Goal: Task Accomplishment & Management: Complete application form

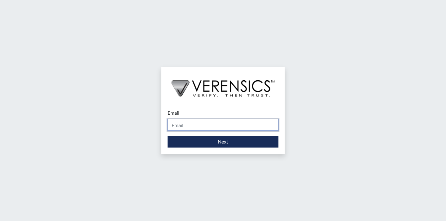
click at [231, 127] on input "Email" at bounding box center [222, 125] width 111 height 12
type input "[EMAIL_ADDRESS][PERSON_NAME][DOMAIN_NAME]"
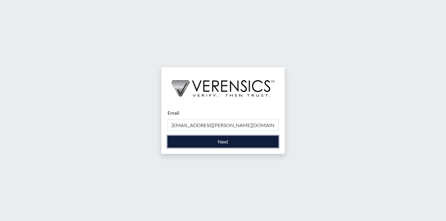
click at [232, 143] on button "Next" at bounding box center [222, 142] width 111 height 12
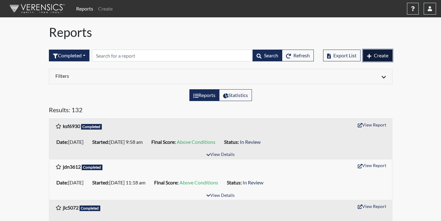
click at [377, 52] on button "Create" at bounding box center [377, 56] width 29 height 12
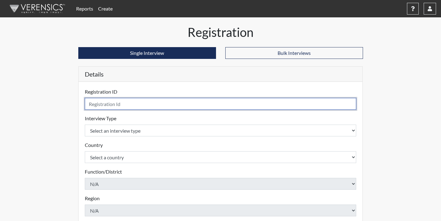
click at [236, 105] on input "text" at bounding box center [221, 104] width 272 height 12
type input "abm7671"
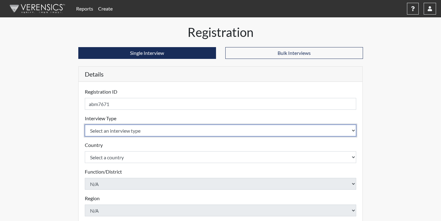
click at [230, 129] on select "Select an interview type Corrections Pre-Employment" at bounding box center [221, 130] width 272 height 12
select select "ff733e93-e1bf-11ea-9c9f-0eff0cf7eb8f"
click at [85, 124] on select "Select an interview type Corrections Pre-Employment" at bounding box center [221, 130] width 272 height 12
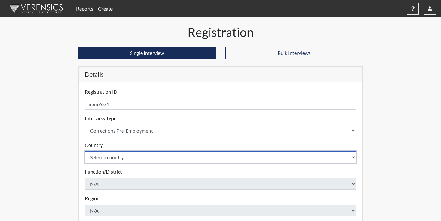
click at [217, 160] on select "Select a country [GEOGRAPHIC_DATA] [GEOGRAPHIC_DATA]" at bounding box center [221, 157] width 272 height 12
select select "united-states-of-[GEOGRAPHIC_DATA]"
click at [85, 151] on select "Select a country [GEOGRAPHIC_DATA] [GEOGRAPHIC_DATA]" at bounding box center [221, 157] width 272 height 12
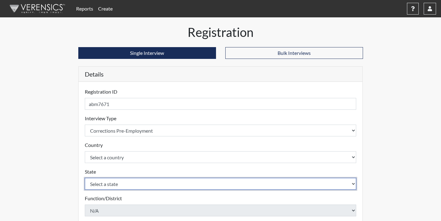
click at [208, 188] on select "Select a state [US_STATE] [US_STATE] [US_STATE] [US_STATE] [US_STATE] [US_STATE…" at bounding box center [221, 184] width 272 height 12
select select "GA"
click at [85, 178] on select "Select a state [US_STATE] [US_STATE] [US_STATE] [US_STATE] [US_STATE] [US_STATE…" at bounding box center [221, 184] width 272 height 12
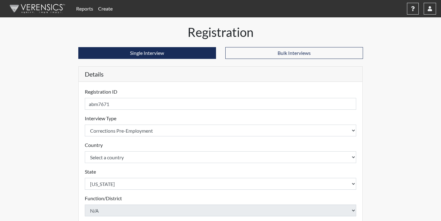
click at [36, 128] on div "Reports Create Help Center × Verensics Best Practices How to successfully use t…" at bounding box center [220, 187] width 441 height 375
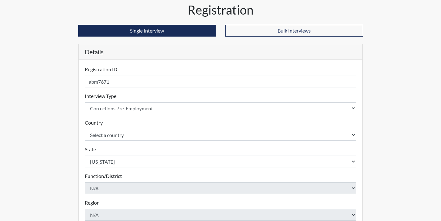
scroll to position [93, 0]
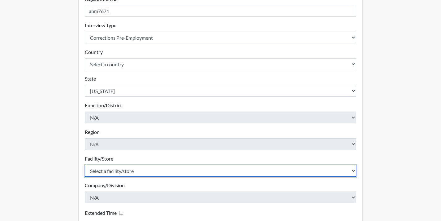
click at [103, 170] on select "Select a facility/store Coastal SP" at bounding box center [221, 171] width 272 height 12
click at [109, 172] on select "Select a facility/store Coastal SP" at bounding box center [221, 171] width 272 height 12
select select "1ca32380-6dc3-48c7-adf5-9eb7d7284c70"
click at [85, 165] on select "Select a facility/store Coastal SP" at bounding box center [221, 171] width 272 height 12
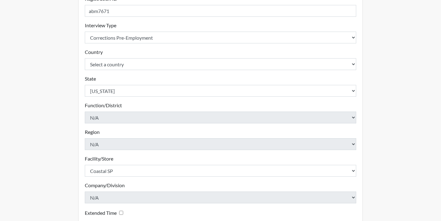
click at [76, 170] on div "Registration Single Interview Bulk Interviews Details Registration ID abm7671 P…" at bounding box center [221, 107] width 294 height 350
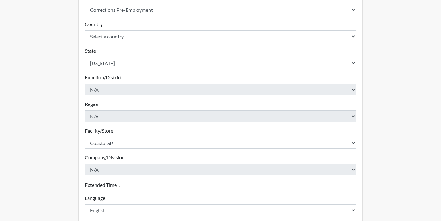
scroll to position [154, 0]
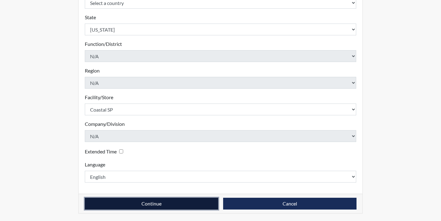
click at [166, 203] on button "Continue" at bounding box center [151, 203] width 133 height 12
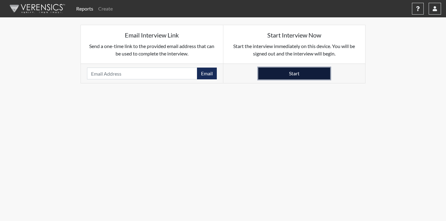
click at [273, 77] on button "Start" at bounding box center [294, 73] width 72 height 12
